Goal: Information Seeking & Learning: Learn about a topic

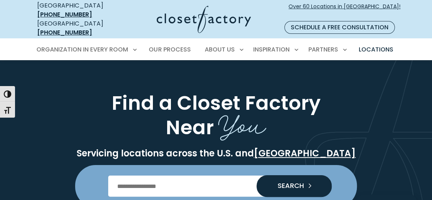
click at [186, 180] on input "Enter Postal Code" at bounding box center [216, 185] width 216 height 21
type input "*****"
click at [296, 182] on span "SEARCH" at bounding box center [287, 185] width 32 height 7
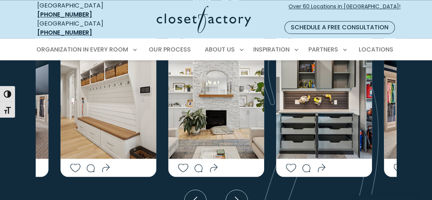
scroll to position [1910, 0]
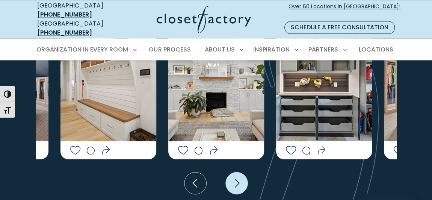
click at [236, 172] on icon "Next slide" at bounding box center [237, 183] width 22 height 22
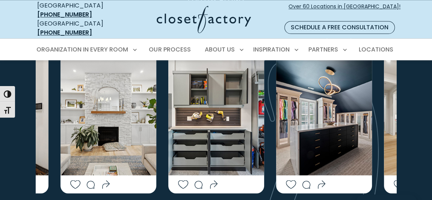
scroll to position [1876, 0]
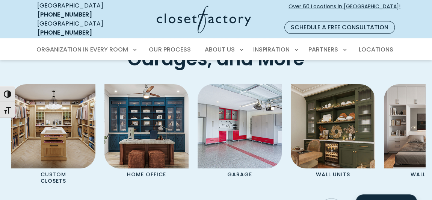
scroll to position [2729, 0]
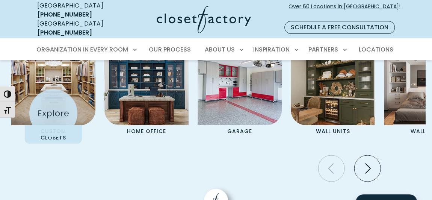
click at [53, 113] on div "Custom Closets Home Office Garage Wall Units Wall Beds Mudrooms Entertainment C…" at bounding box center [216, 108] width 418 height 135
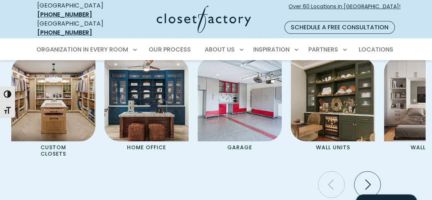
scroll to position [2737, 0]
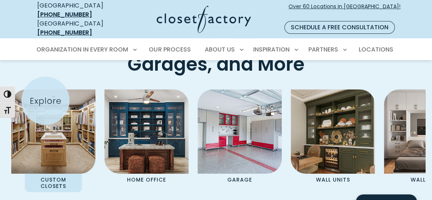
click at [45, 101] on img "Pages Gallery" at bounding box center [53, 131] width 84 height 84
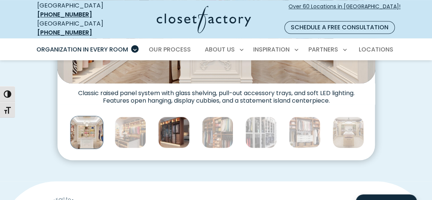
scroll to position [375, 0]
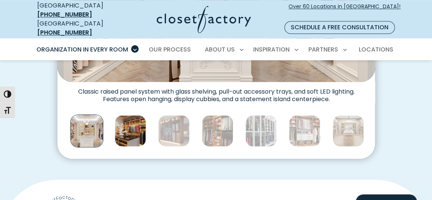
click at [128, 128] on img "Thumbnail Gallery" at bounding box center [130, 131] width 32 height 32
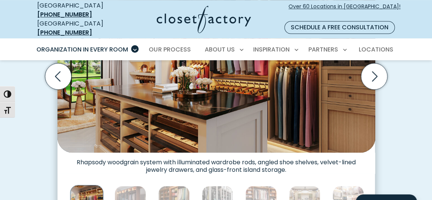
scroll to position [307, 0]
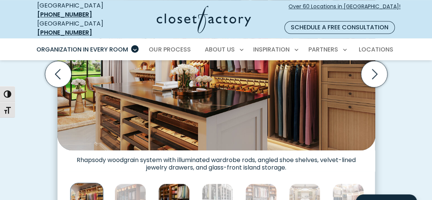
click at [171, 192] on img "Thumbnail Gallery" at bounding box center [174, 199] width 32 height 32
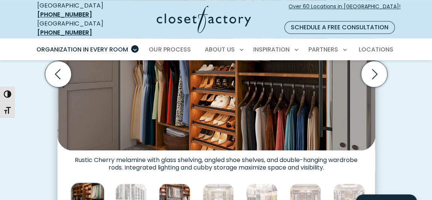
click at [179, 193] on img "Thumbnail Gallery" at bounding box center [175, 199] width 32 height 32
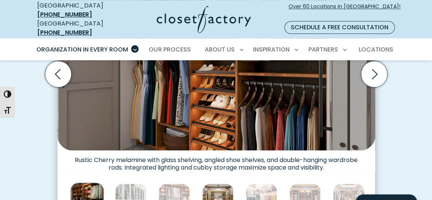
click at [214, 190] on img "Thumbnail Gallery" at bounding box center [218, 199] width 32 height 32
click at [217, 187] on img "Thumbnail Gallery" at bounding box center [218, 199] width 32 height 32
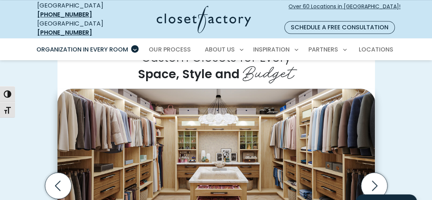
scroll to position [238, 0]
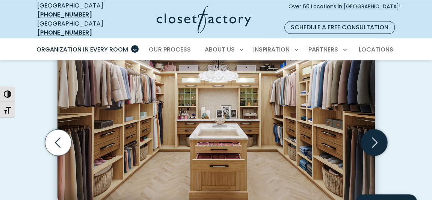
click at [375, 137] on icon "Next slide" at bounding box center [373, 142] width 26 height 26
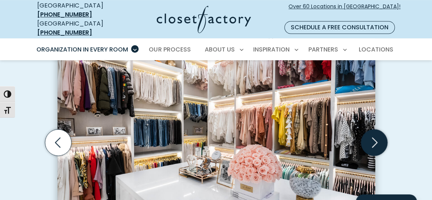
click at [376, 142] on icon "Next slide" at bounding box center [373, 142] width 26 height 26
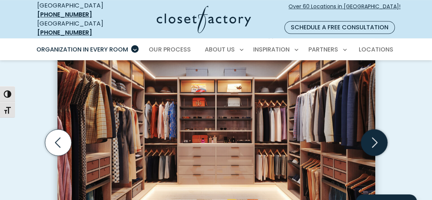
click at [376, 142] on icon "Next slide" at bounding box center [373, 142] width 26 height 26
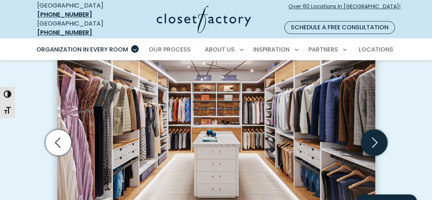
click at [376, 142] on icon "Next slide" at bounding box center [373, 142] width 26 height 26
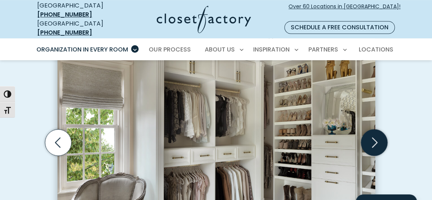
click at [379, 142] on icon "Next slide" at bounding box center [373, 142] width 26 height 26
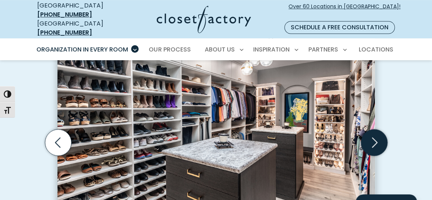
click at [382, 144] on icon "Next slide" at bounding box center [374, 142] width 32 height 32
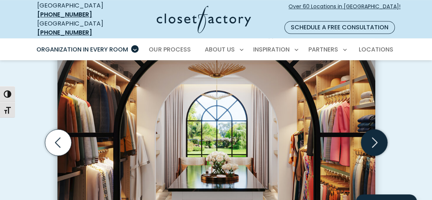
click at [383, 144] on icon "Next slide" at bounding box center [374, 142] width 32 height 32
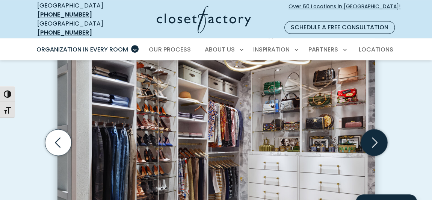
click at [377, 132] on icon "Next slide" at bounding box center [373, 142] width 26 height 26
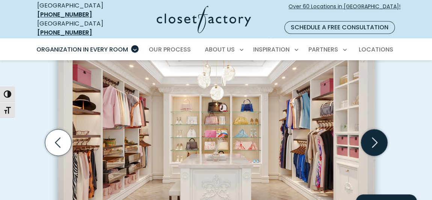
click at [379, 134] on icon "Next slide" at bounding box center [373, 142] width 26 height 26
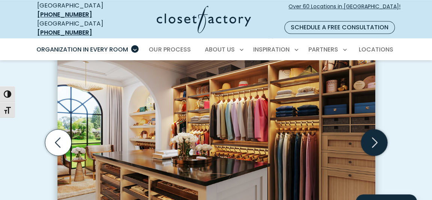
click at [379, 134] on icon "Next slide" at bounding box center [373, 142] width 26 height 26
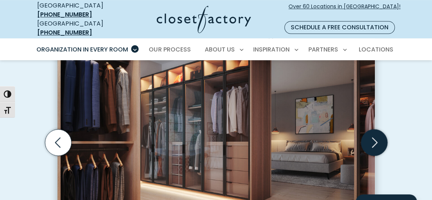
click at [379, 134] on icon "Next slide" at bounding box center [373, 142] width 26 height 26
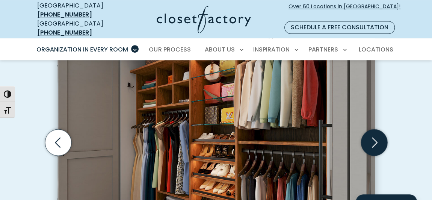
click at [379, 134] on icon "Next slide" at bounding box center [373, 142] width 26 height 26
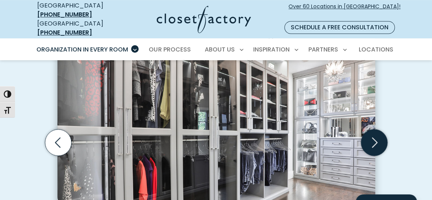
click at [379, 134] on icon "Next slide" at bounding box center [373, 142] width 26 height 26
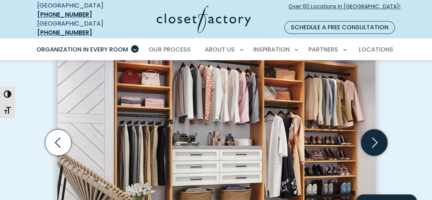
click at [380, 135] on icon "Next slide" at bounding box center [373, 142] width 26 height 26
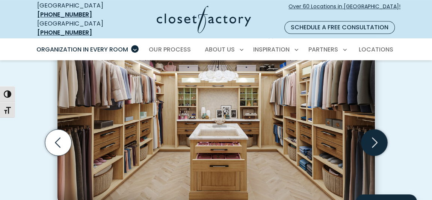
click at [372, 138] on icon "Next slide" at bounding box center [375, 142] width 6 height 10
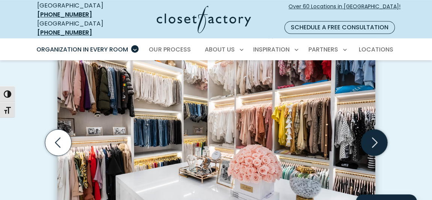
click at [372, 138] on icon "Next slide" at bounding box center [375, 142] width 6 height 10
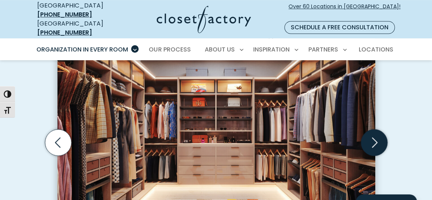
click at [372, 138] on icon "Next slide" at bounding box center [375, 142] width 6 height 10
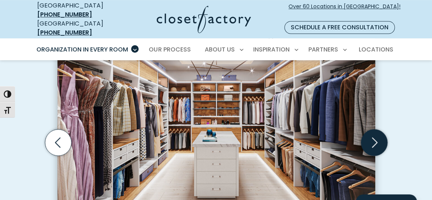
click at [372, 138] on icon "Next slide" at bounding box center [375, 142] width 6 height 10
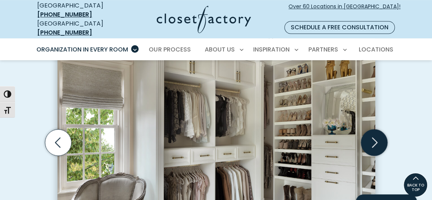
click at [378, 133] on icon "Next slide" at bounding box center [373, 142] width 26 height 26
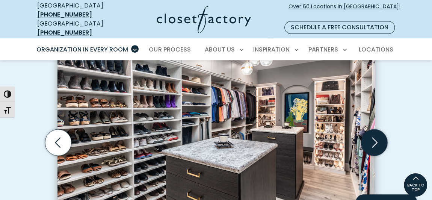
click at [378, 133] on icon "Next slide" at bounding box center [373, 142] width 26 height 26
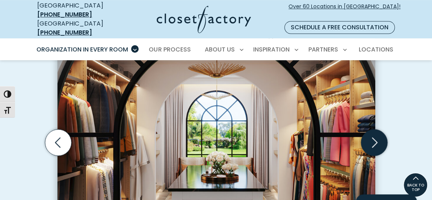
click at [378, 133] on icon "Next slide" at bounding box center [373, 142] width 26 height 26
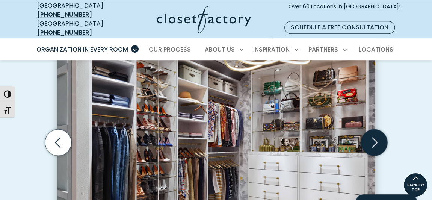
click at [379, 133] on icon "Next slide" at bounding box center [373, 142] width 26 height 26
